Goal: Entertainment & Leisure: Browse casually

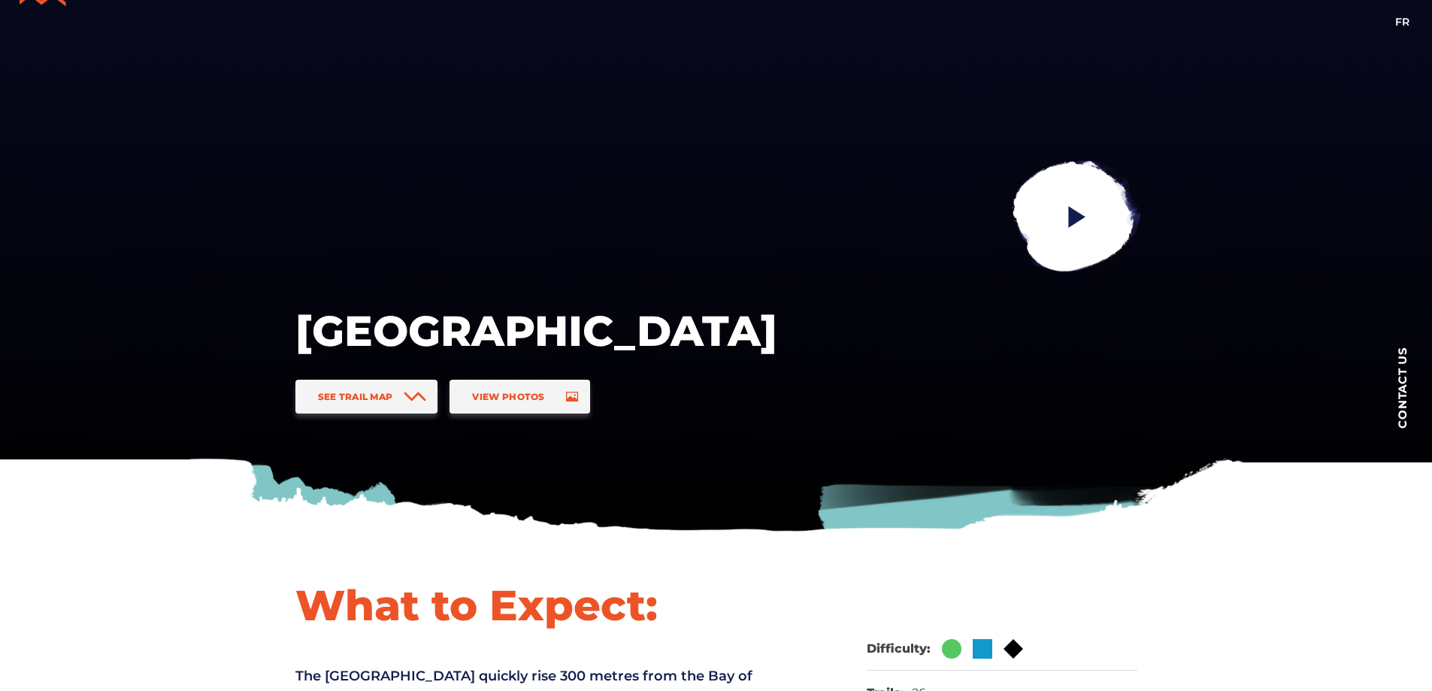
scroll to position [44, 0]
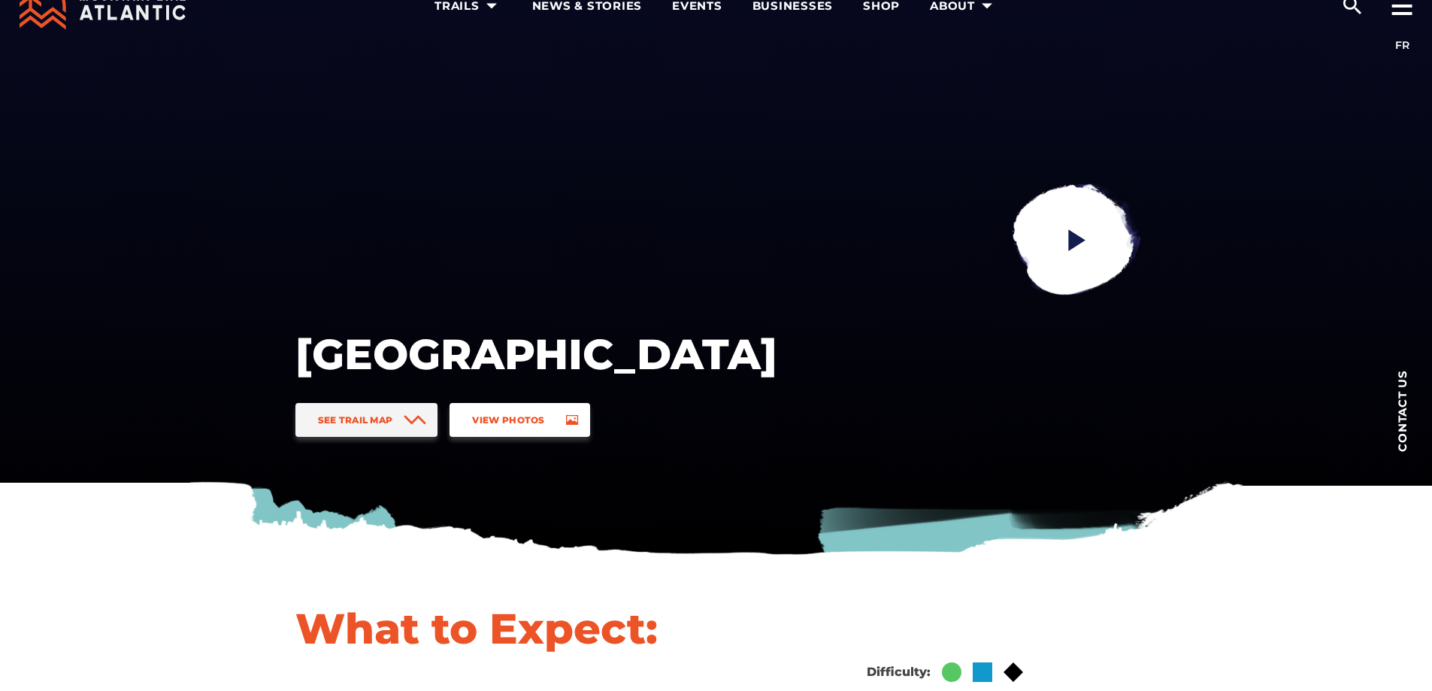
click at [541, 419] on span "View Photos" at bounding box center [508, 419] width 72 height 11
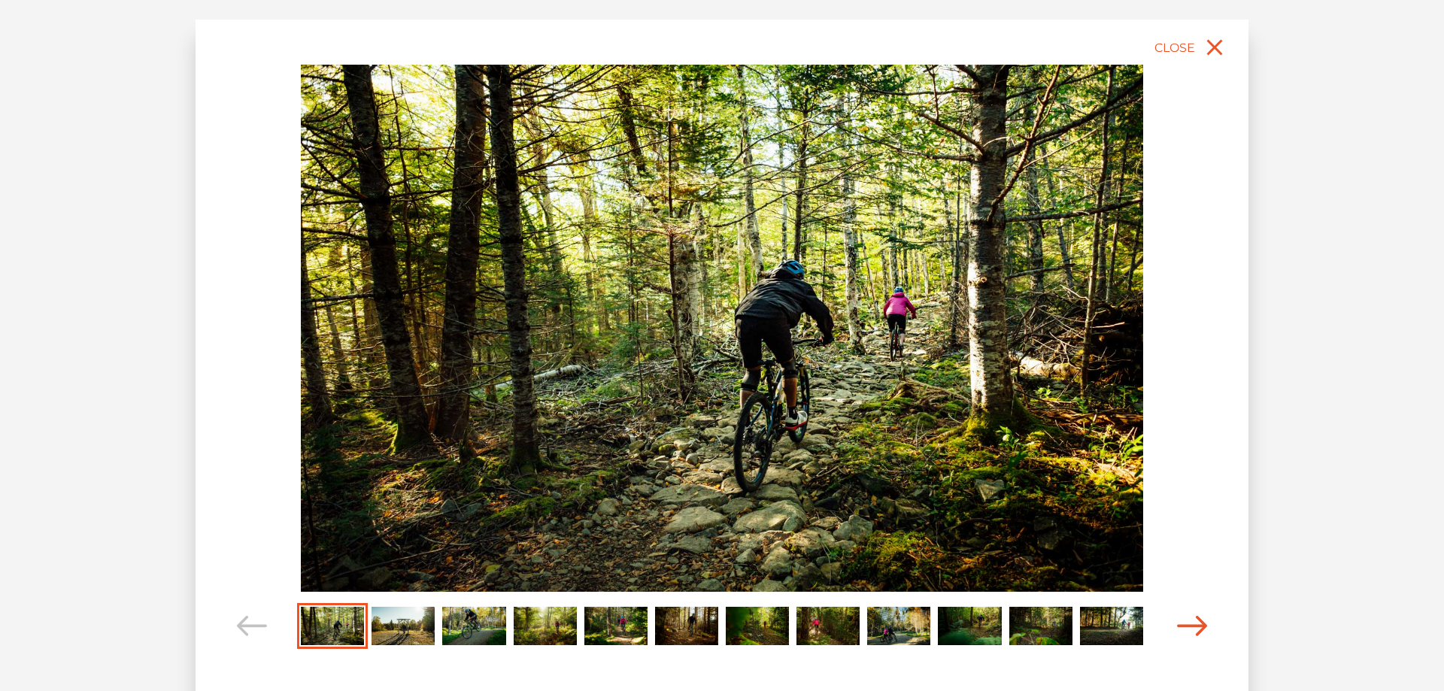
click at [1191, 623] on icon "Carousel Navigation" at bounding box center [1192, 626] width 30 height 20
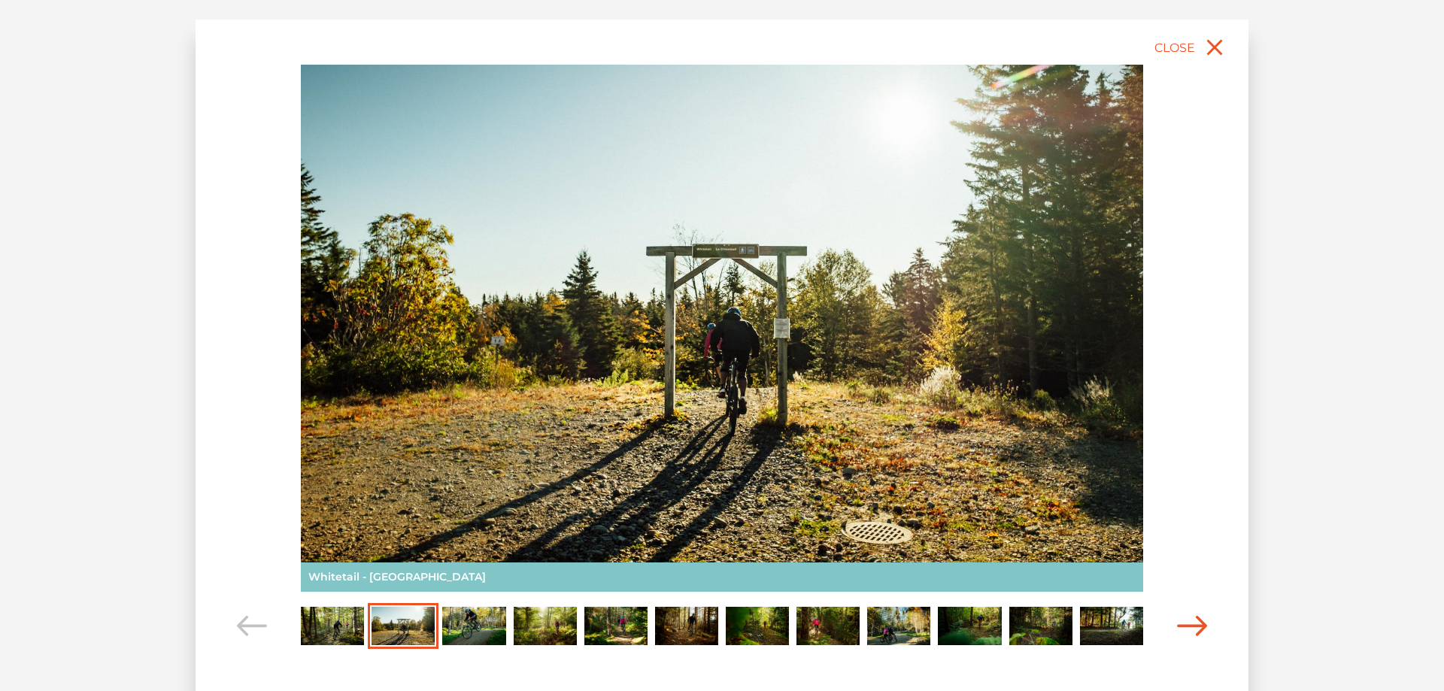
click at [1192, 623] on icon "Carousel Navigation" at bounding box center [1192, 626] width 30 height 20
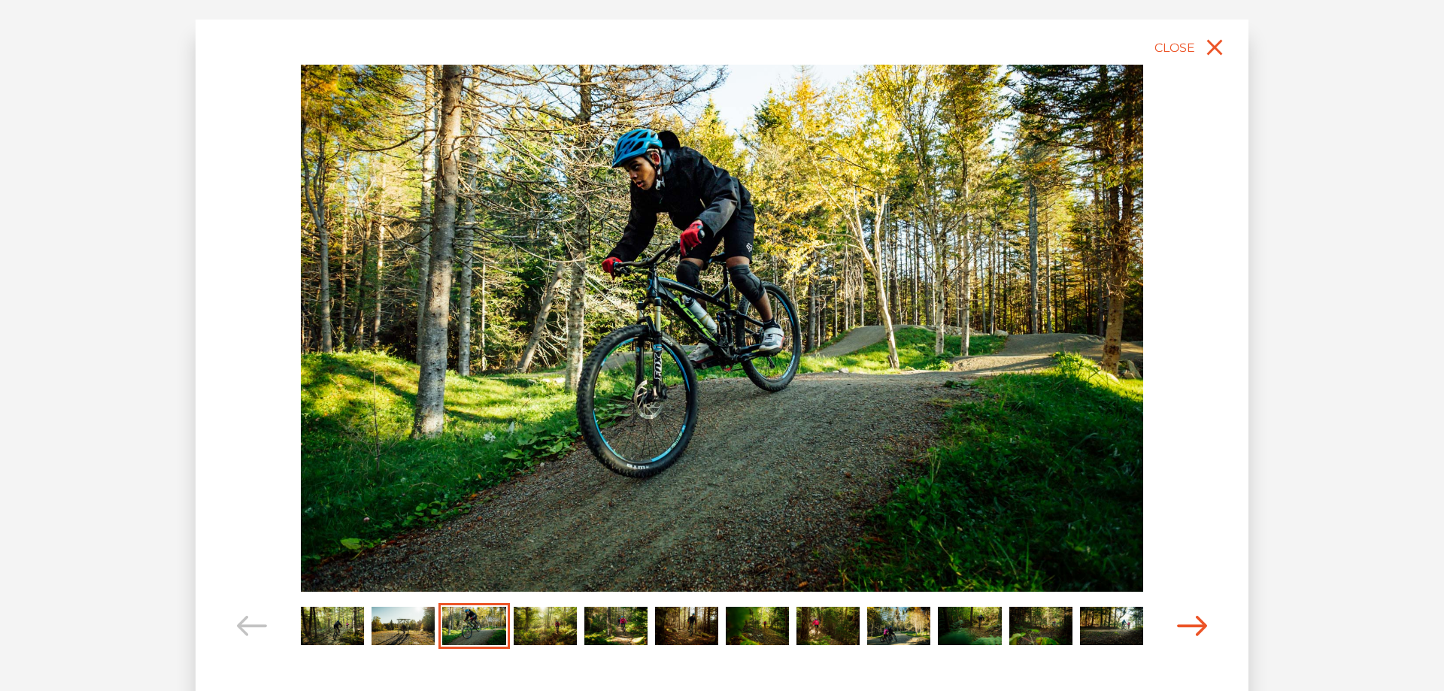
click at [1193, 623] on icon "Carousel Navigation" at bounding box center [1192, 626] width 30 height 20
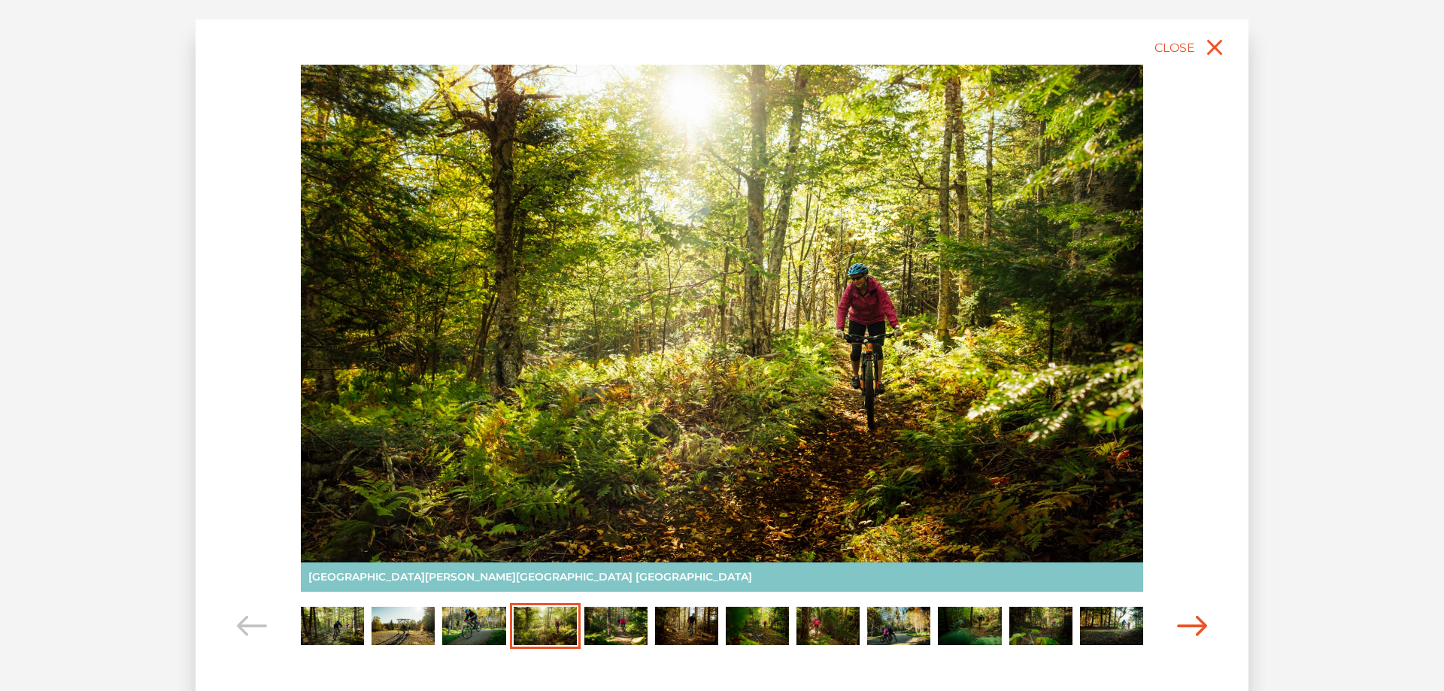
click at [1190, 623] on icon "Carousel Navigation" at bounding box center [1192, 626] width 30 height 20
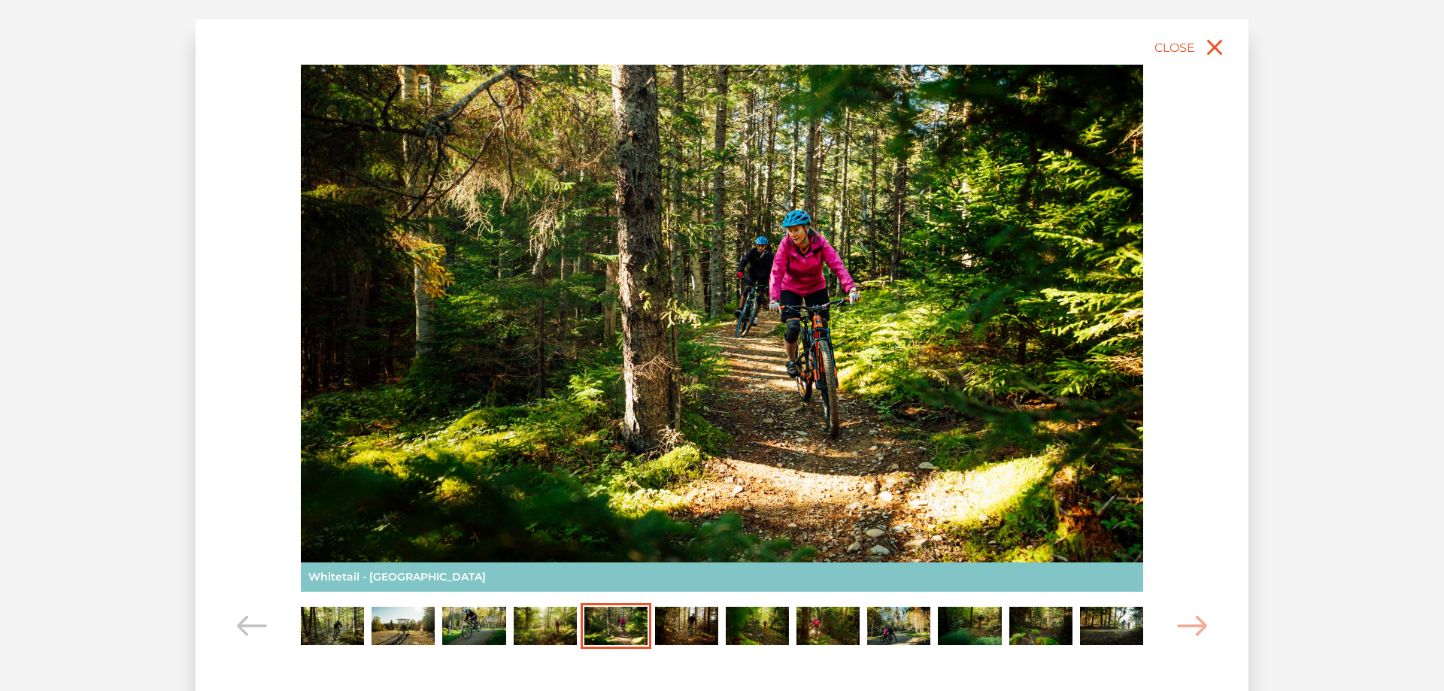
click at [228, 620] on div "slide 6 of 12 Whitetail - [GEOGRAPHIC_DATA] [GEOGRAPHIC_DATA][PERSON_NAME][GEOG…" at bounding box center [721, 363] width 1053 height 686
click at [244, 628] on icon "Carousel Navigation" at bounding box center [252, 626] width 30 height 20
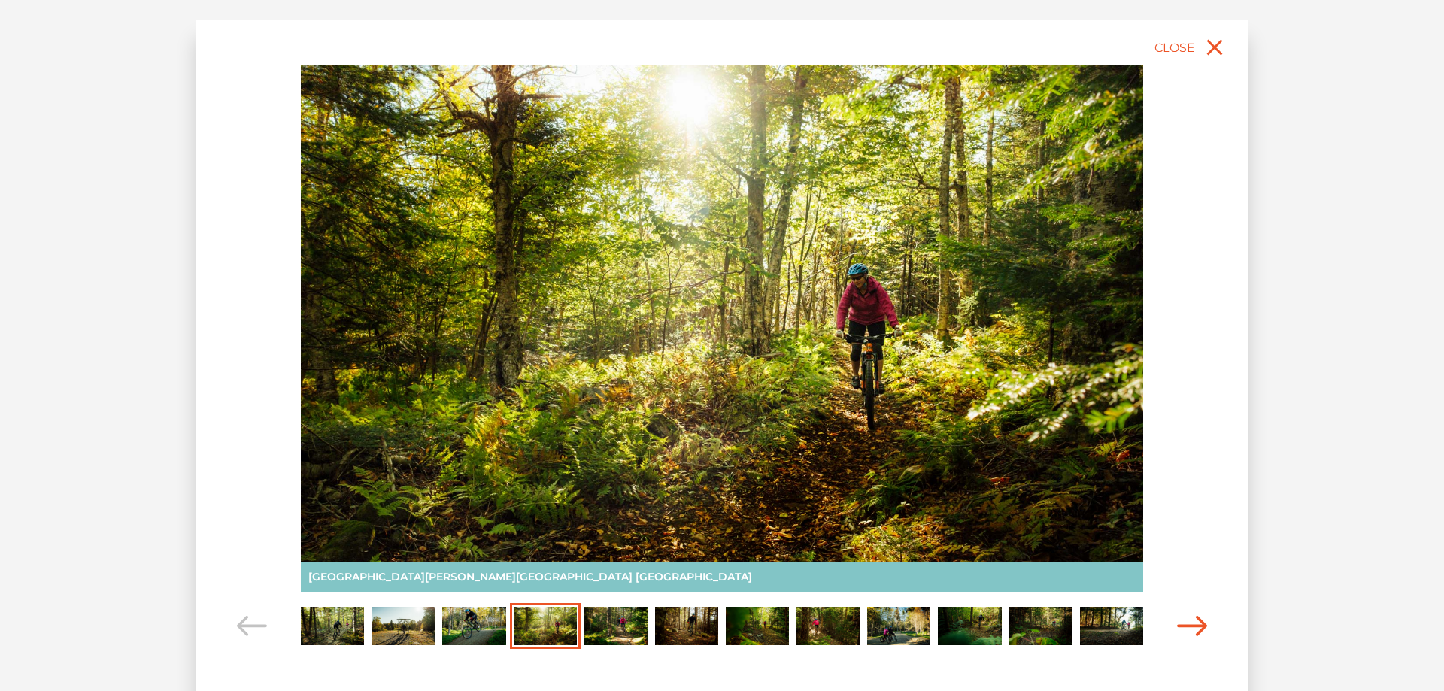
click at [1190, 621] on icon "Carousel Navigation" at bounding box center [1192, 626] width 30 height 20
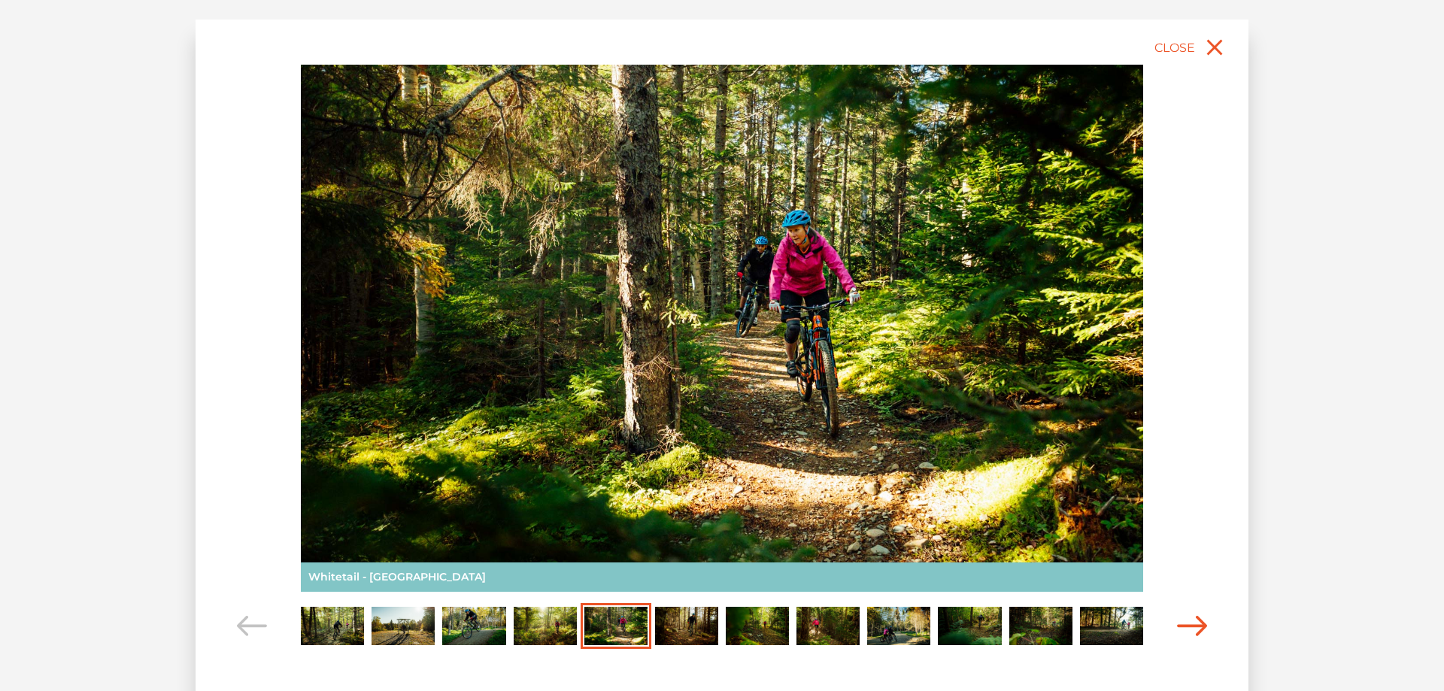
click at [1190, 621] on icon "Carousel Navigation" at bounding box center [1192, 626] width 30 height 20
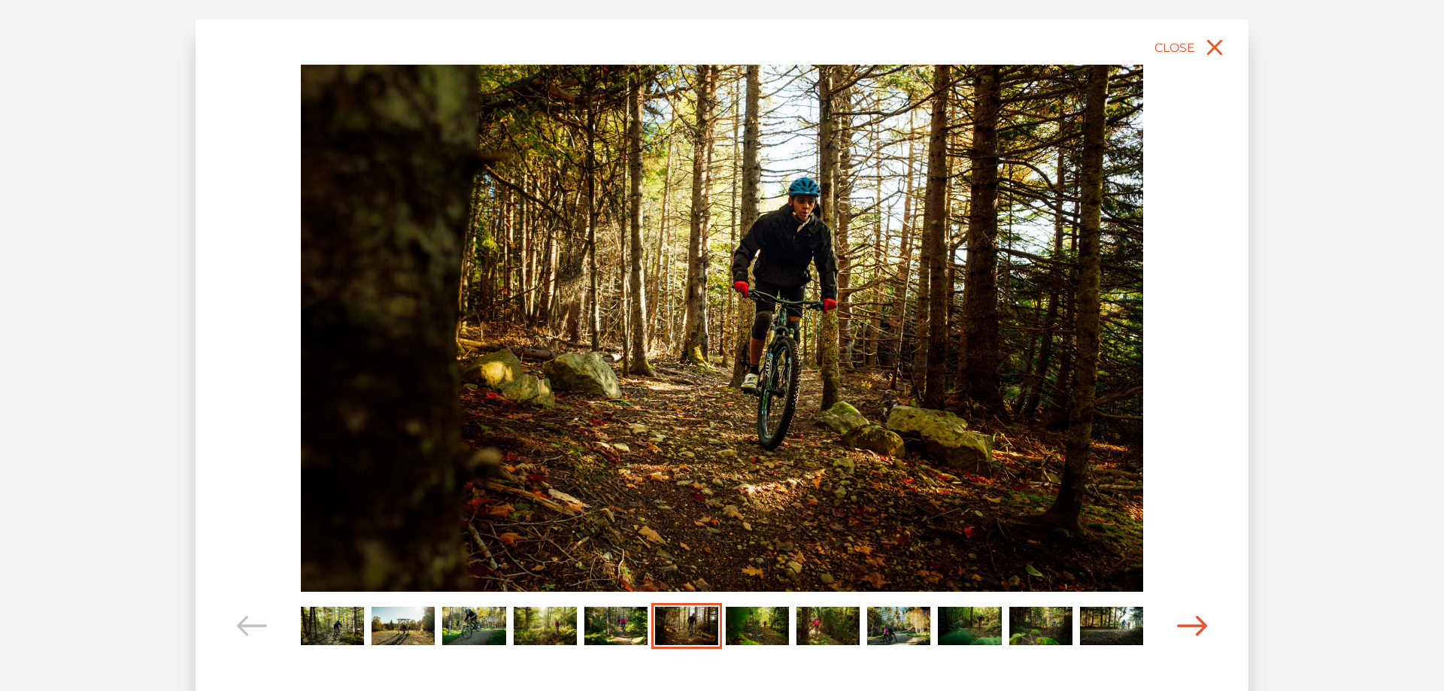
click at [1190, 623] on icon "Carousel Navigation" at bounding box center [1192, 626] width 30 height 20
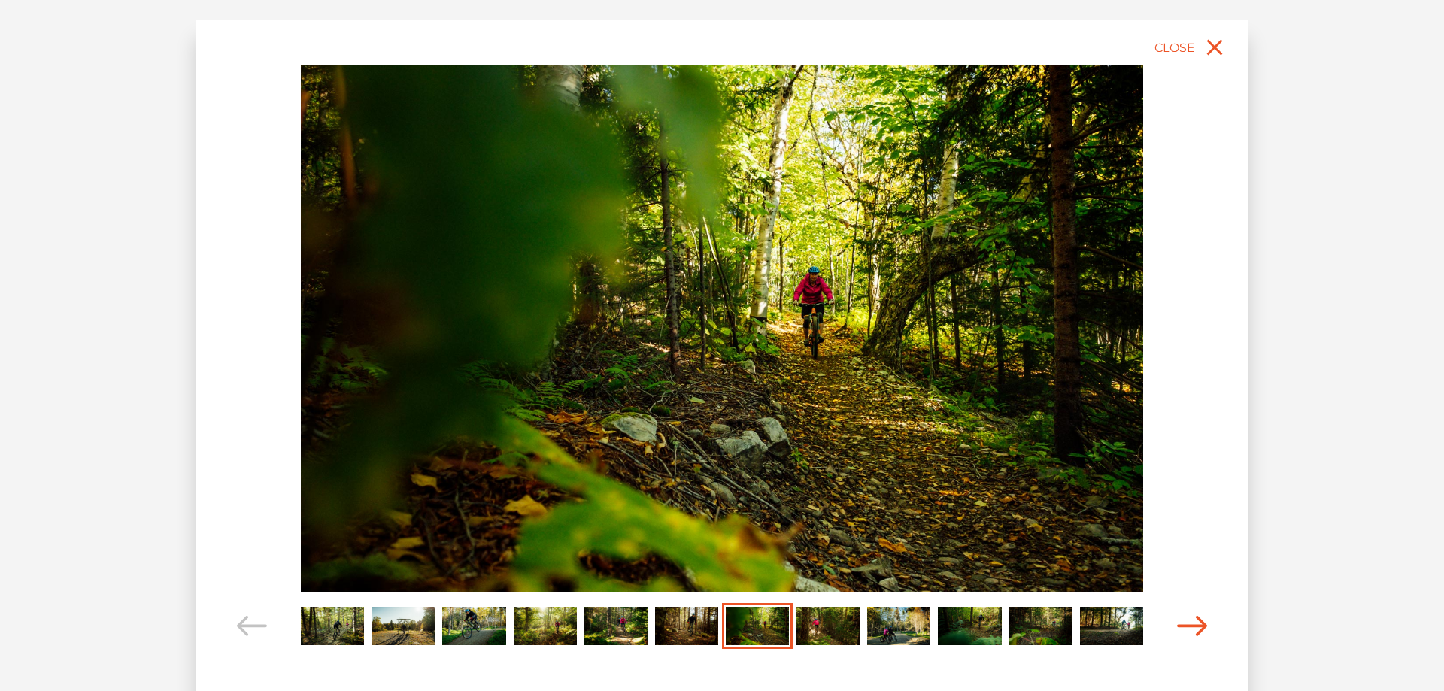
click at [1190, 623] on icon "Carousel Navigation" at bounding box center [1192, 626] width 30 height 20
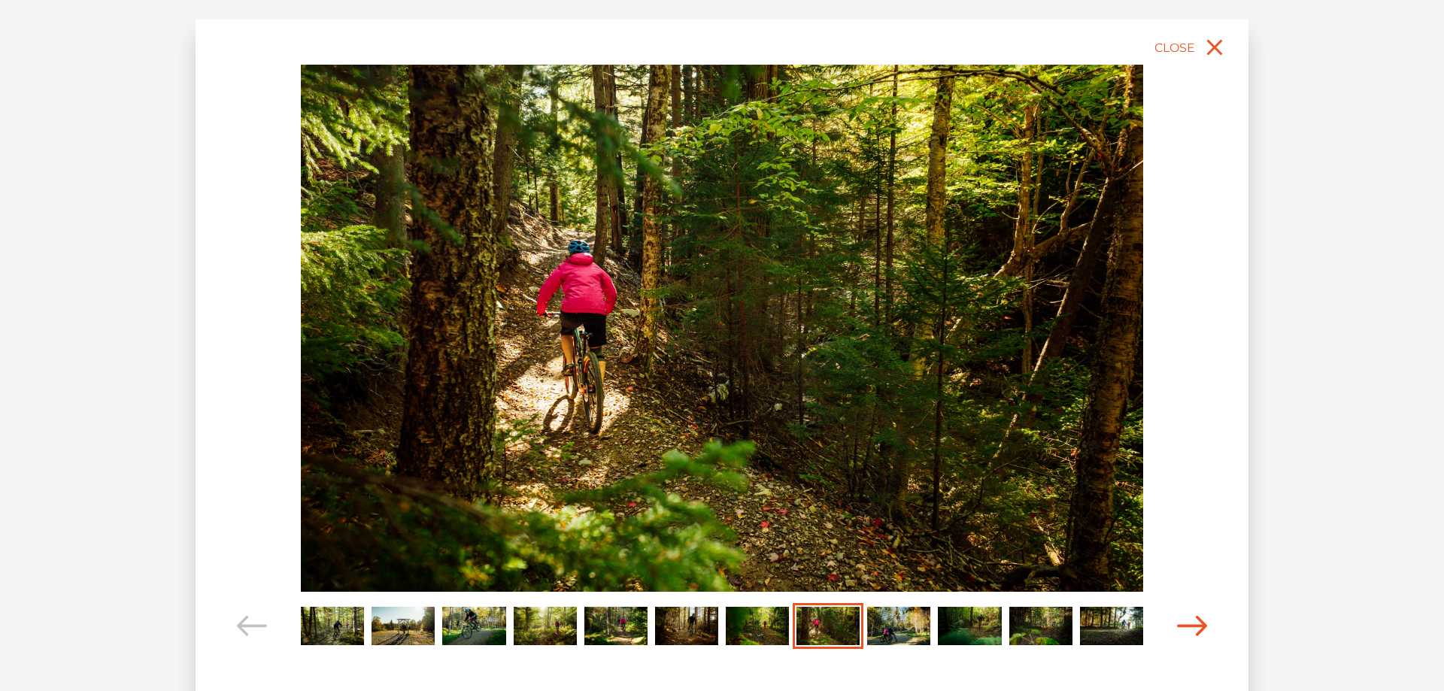
click at [1190, 623] on icon "Carousel Navigation" at bounding box center [1192, 626] width 30 height 20
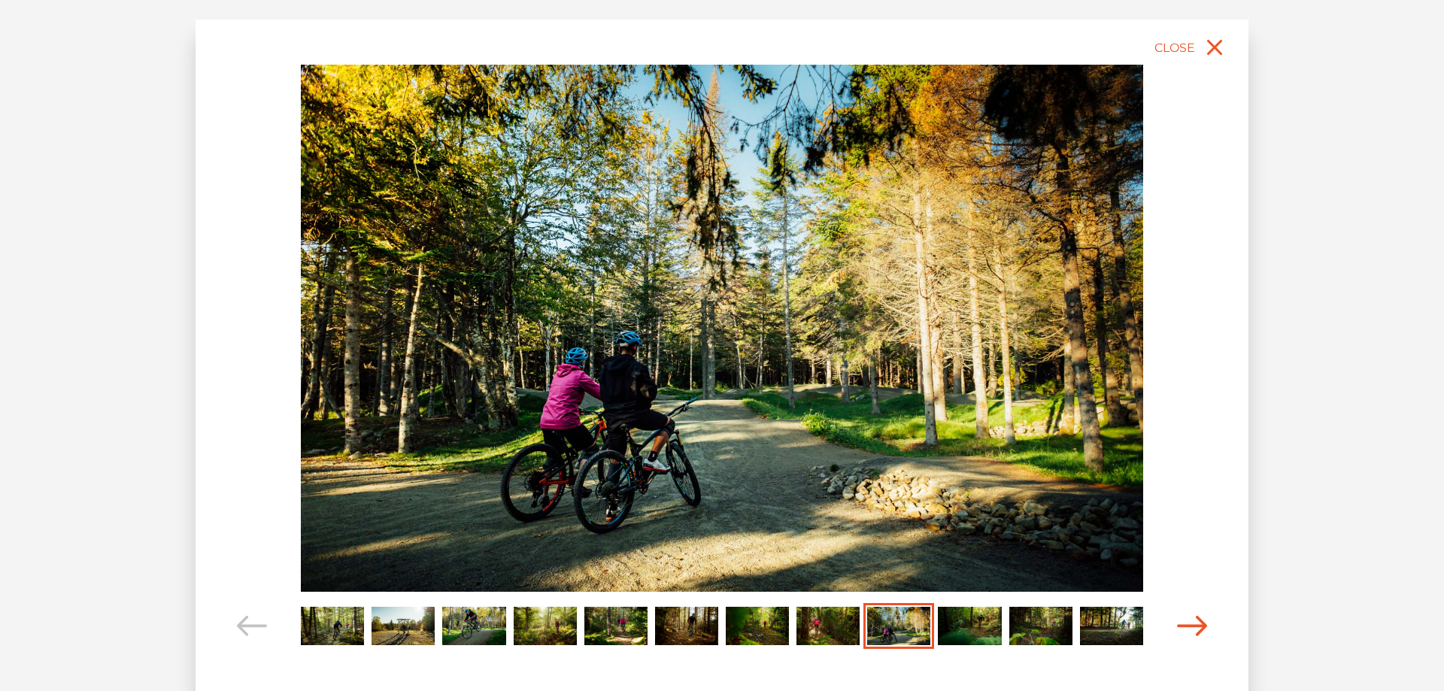
click at [1190, 623] on icon "Carousel Navigation" at bounding box center [1192, 626] width 30 height 20
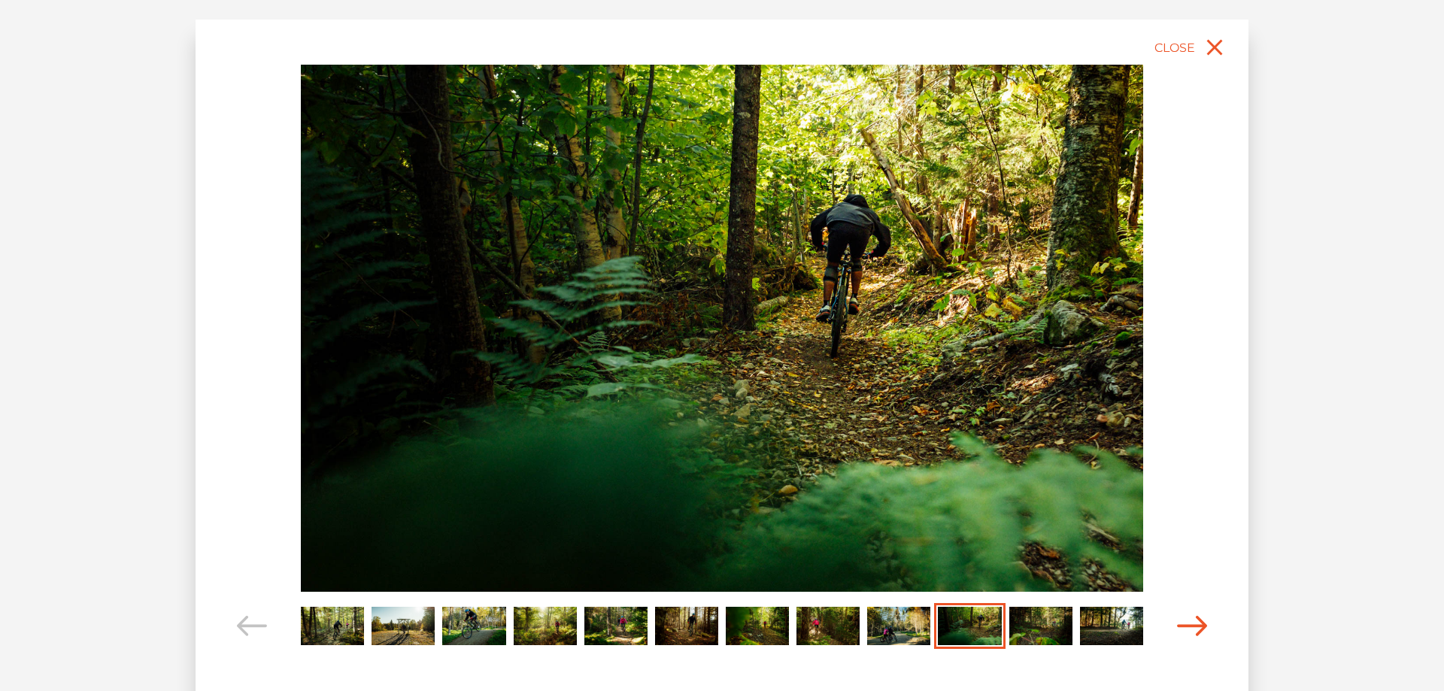
click at [1190, 623] on icon "Carousel Navigation" at bounding box center [1192, 626] width 30 height 20
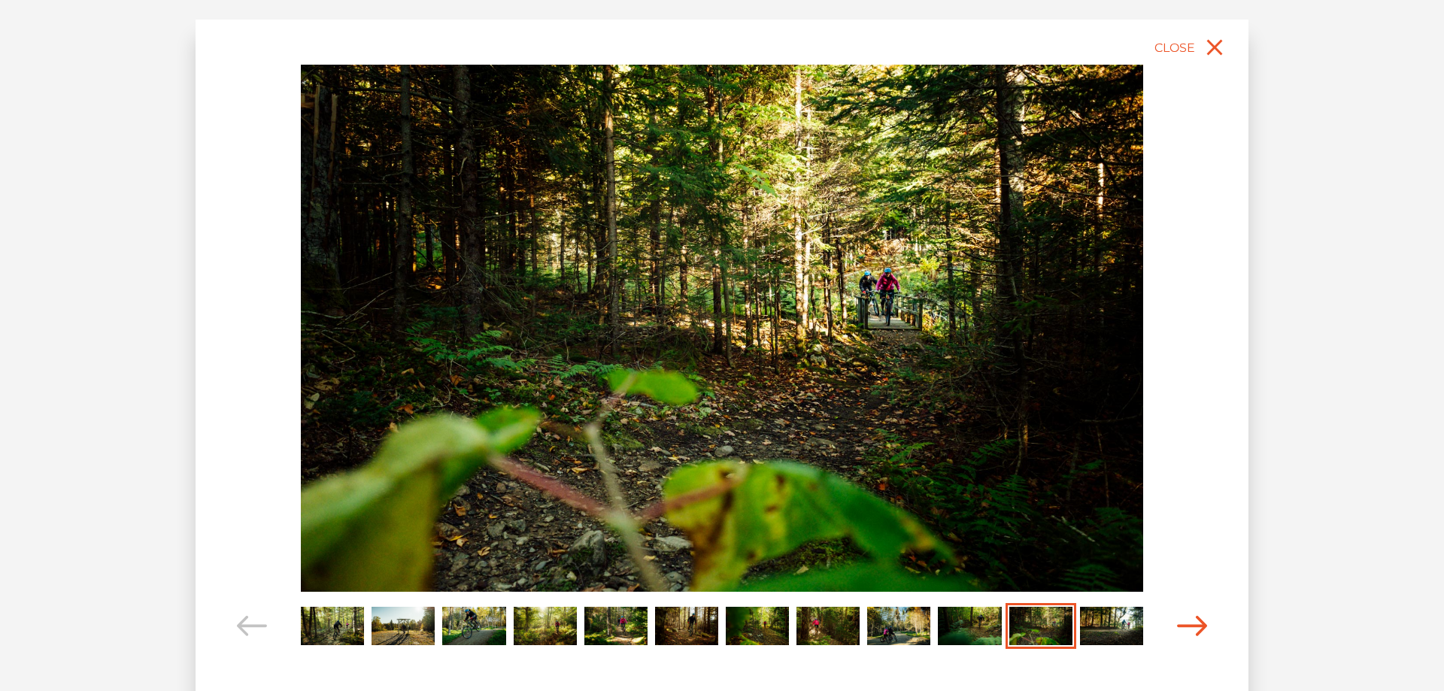
click at [1190, 623] on icon "Carousel Navigation" at bounding box center [1192, 626] width 30 height 20
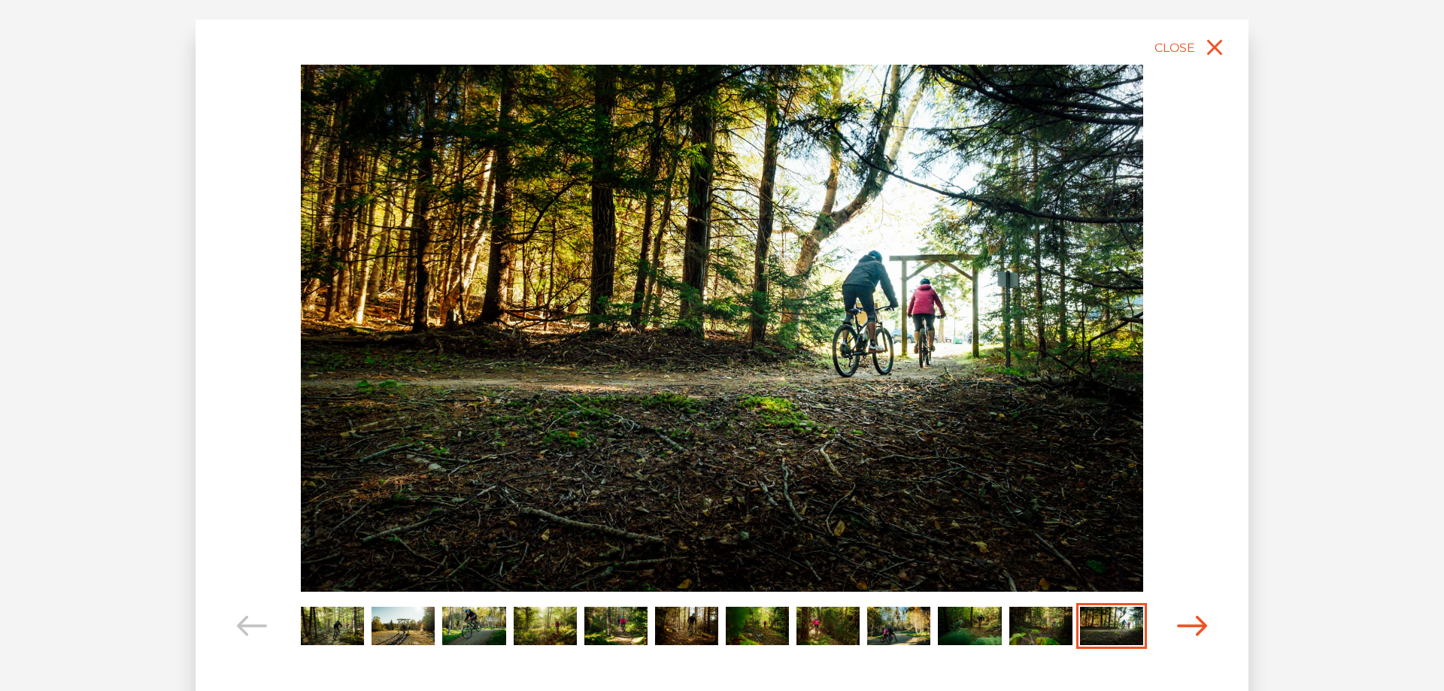
click at [1190, 623] on icon "Carousel Navigation" at bounding box center [1192, 626] width 30 height 20
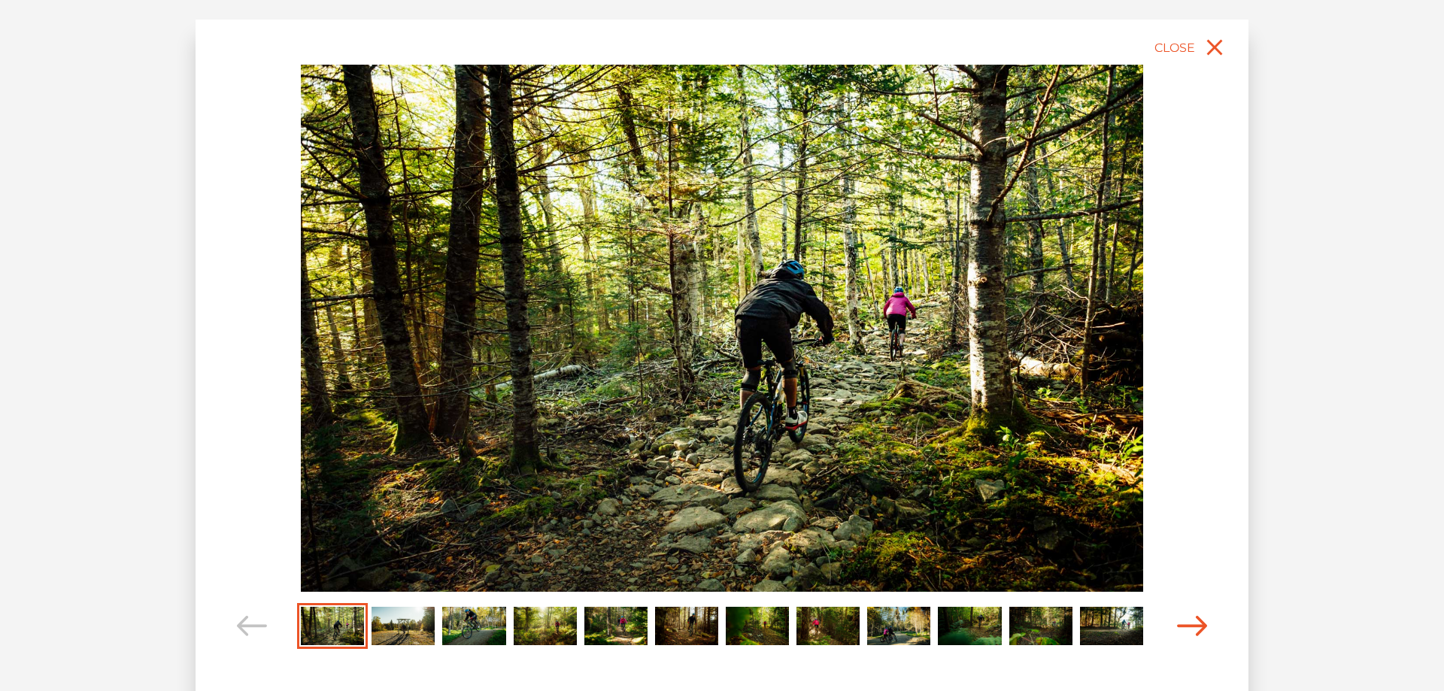
click at [1190, 623] on icon "Carousel Navigation" at bounding box center [1192, 626] width 30 height 20
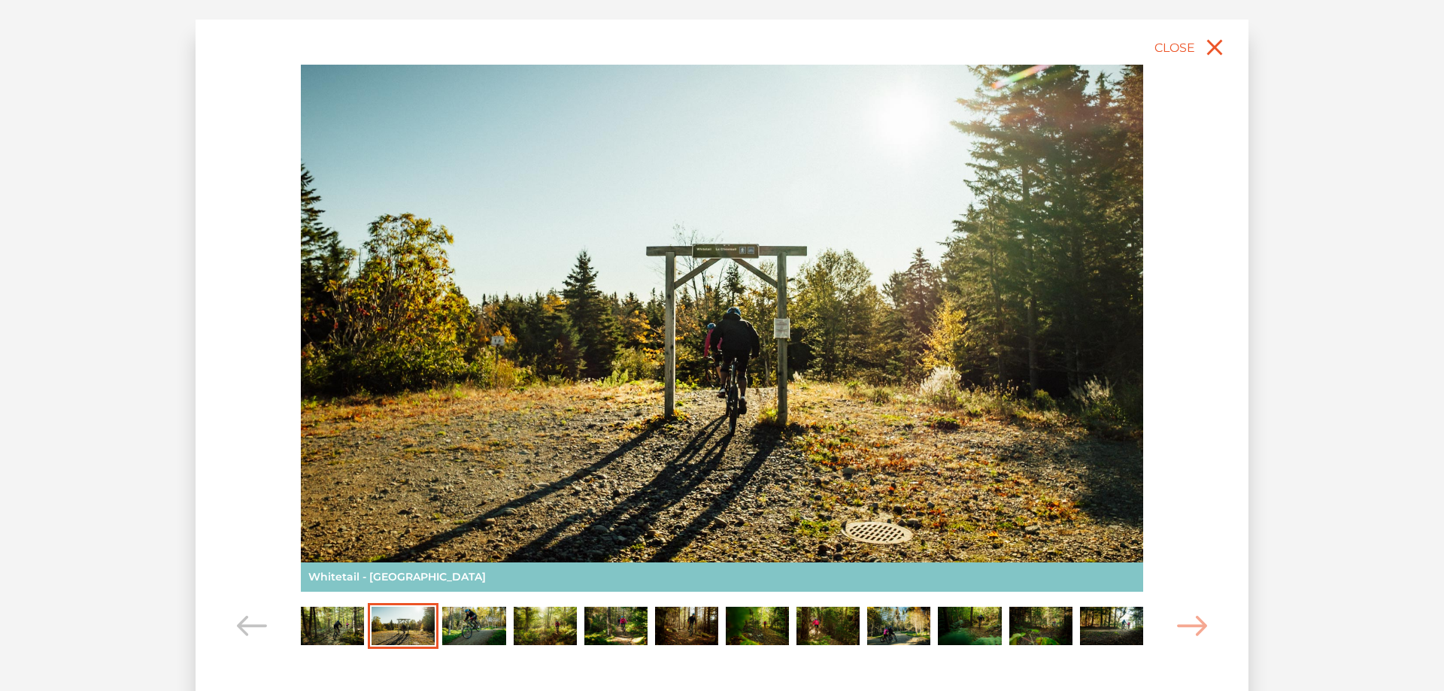
click at [1207, 29] on div "slide 3 of 12 Whitetail - [GEOGRAPHIC_DATA] [GEOGRAPHIC_DATA][PERSON_NAME][GEOG…" at bounding box center [721, 363] width 1053 height 686
click at [1204, 51] on icon "close" at bounding box center [1214, 47] width 27 height 27
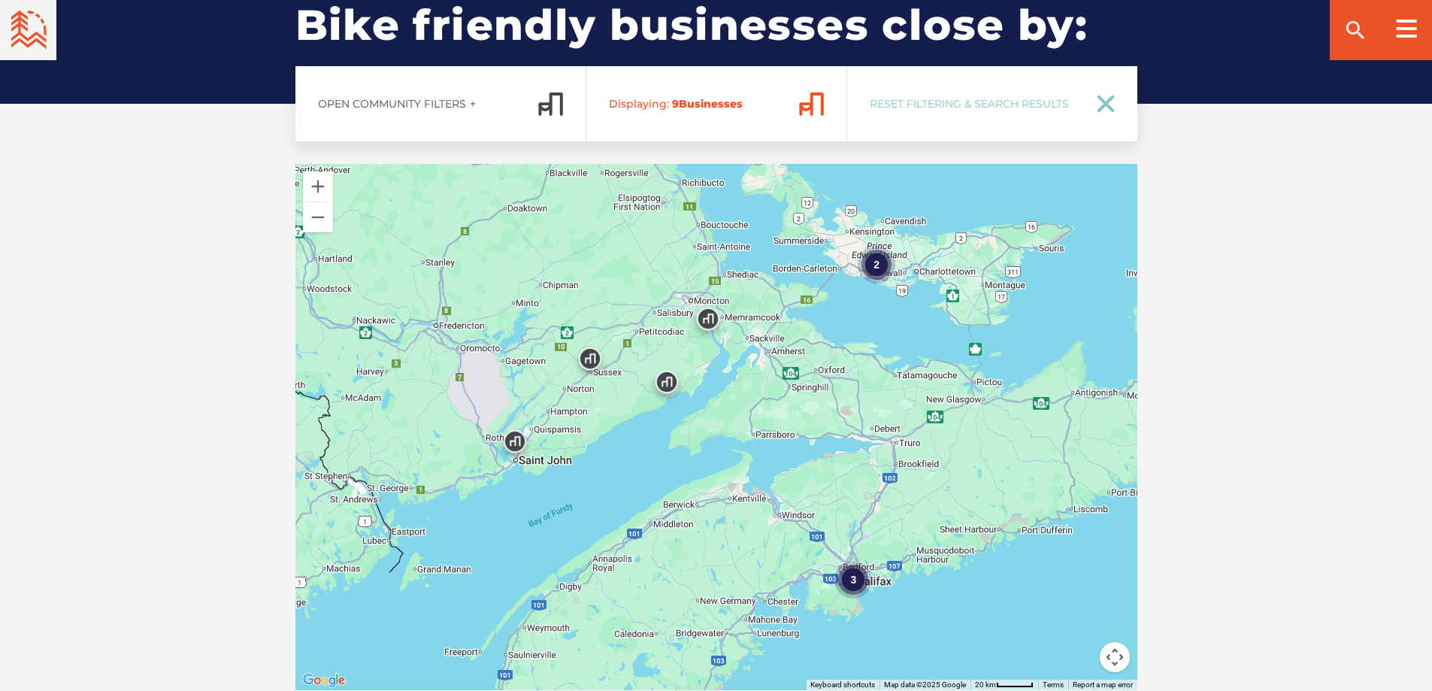
scroll to position [2601, 0]
